Goal: Task Accomplishment & Management: Use online tool/utility

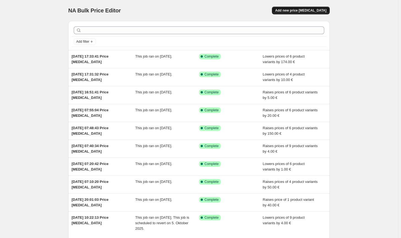
click at [316, 14] on button "Add new price [MEDICAL_DATA]" at bounding box center [301, 11] width 58 height 8
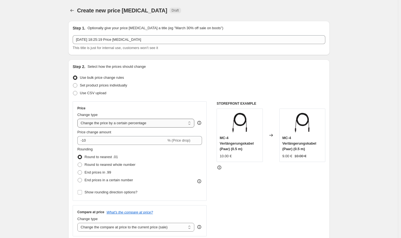
click at [125, 124] on select "Change the price to a certain amount Change the price by a certain amount Chang…" at bounding box center [135, 123] width 117 height 9
select select "by"
click at [78, 119] on select "Change the price to a certain amount Change the price by a certain amount Chang…" at bounding box center [135, 123] width 117 height 9
type input "-10.00"
click at [116, 164] on span "Round to nearest whole number" at bounding box center [109, 164] width 51 height 4
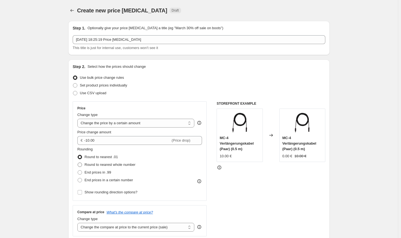
click at [78, 163] on input "Round to nearest whole number" at bounding box center [78, 162] width 0 height 0
radio input "true"
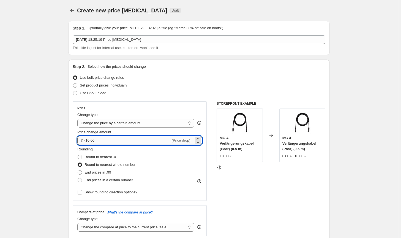
drag, startPoint x: 100, startPoint y: 140, endPoint x: 89, endPoint y: 140, distance: 10.5
click at [89, 140] on input "-10.00" at bounding box center [127, 140] width 86 height 9
type input "-1.00"
click at [247, 186] on div "STOREFRONT EXAMPLE MC-4 Verlängerungskabel (Paar) (0.5 m) 10.00 € Changed to MC…" at bounding box center [270, 168] width 109 height 135
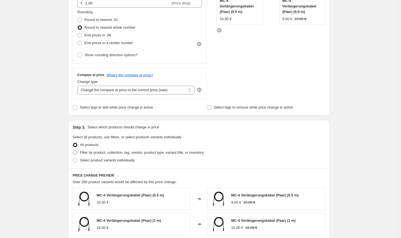
scroll to position [137, 0]
click at [167, 81] on div "Change type" at bounding box center [135, 80] width 117 height 5
click at [165, 88] on select "Change the compare at price to the current price (sale) Change the compare at p…" at bounding box center [135, 89] width 117 height 9
select select "no_change"
click at [78, 85] on select "Change the compare at price to the current price (sale) Change the compare at p…" at bounding box center [135, 89] width 117 height 9
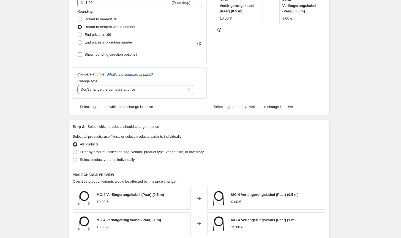
click at [139, 152] on span "Filter by product, collection, tag, vendor, product type, variant title, or inv…" at bounding box center [142, 152] width 124 height 4
click at [73, 150] on input "Filter by product, collection, tag, vendor, product type, variant title, or inv…" at bounding box center [73, 150] width 0 height 0
radio input "true"
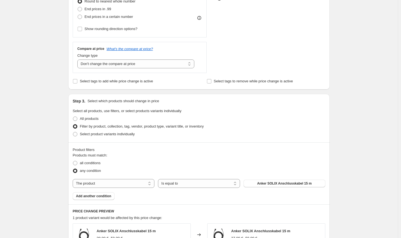
scroll to position [192, 0]
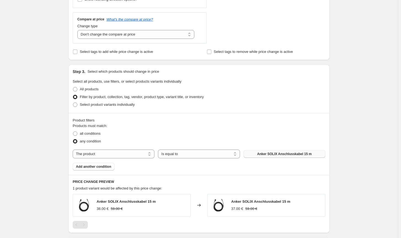
click at [274, 153] on span "Anker SOLIX Anschlusskabel 15 m" at bounding box center [284, 154] width 54 height 4
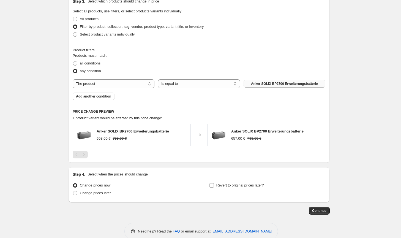
scroll to position [273, 0]
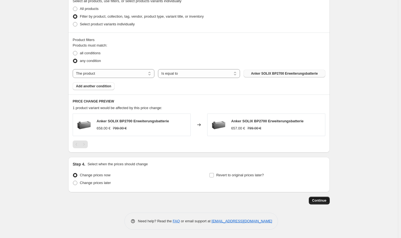
click at [315, 201] on span "Continue" at bounding box center [319, 200] width 14 height 4
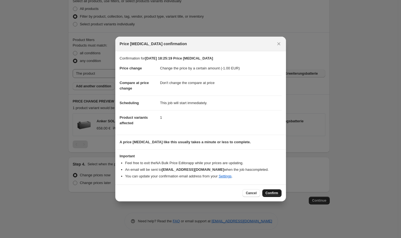
click at [273, 193] on span "Confirm" at bounding box center [271, 193] width 13 height 4
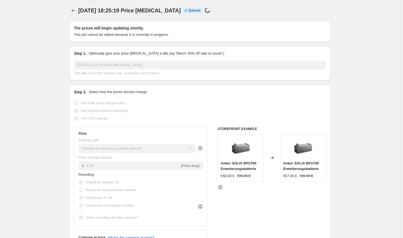
select select "by"
select select "no_change"
